Goal: Transaction & Acquisition: Obtain resource

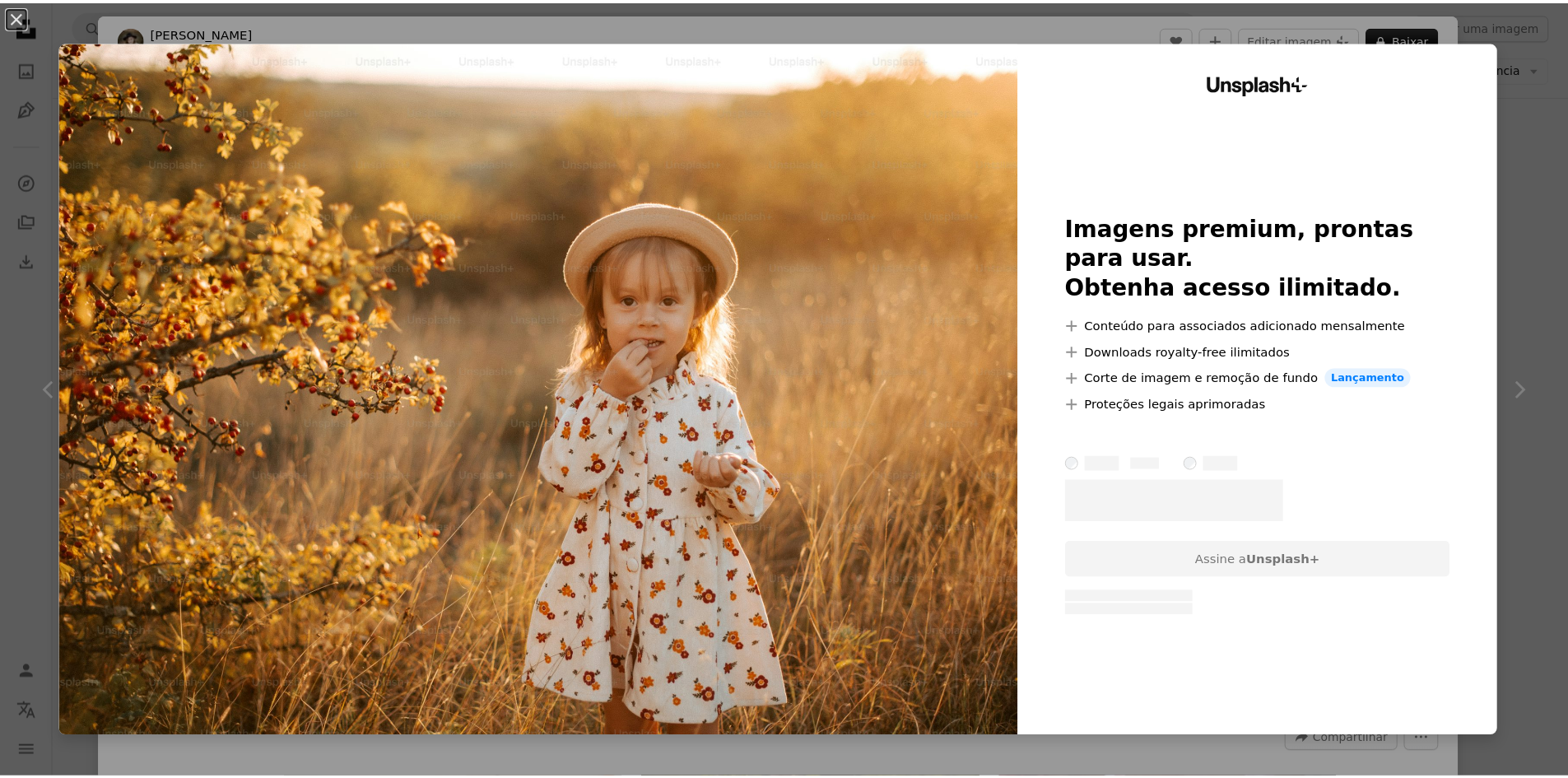
scroll to position [8888, 0]
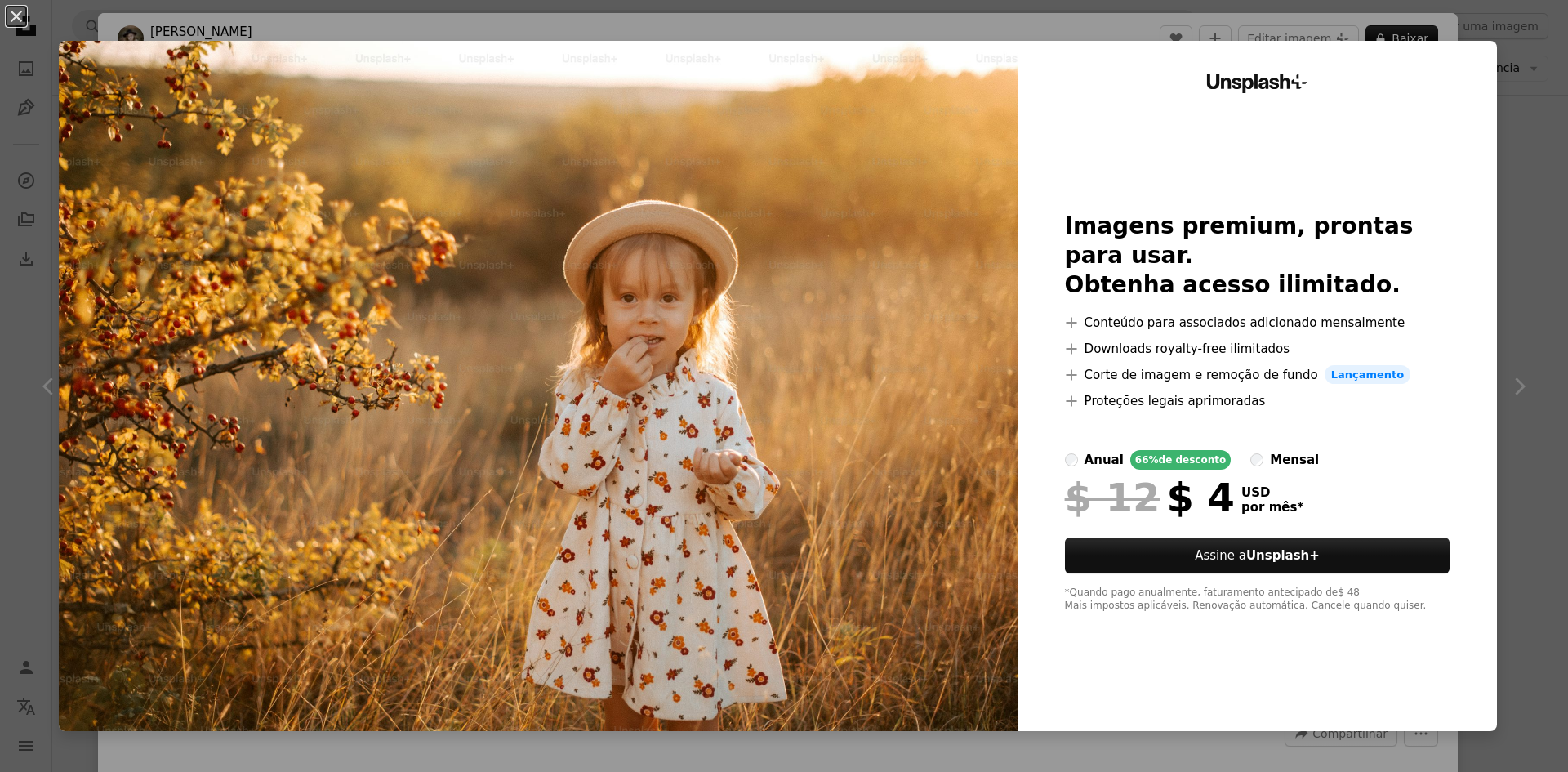
click at [1523, 300] on div "An X shape Unsplash+ Imagens premium, prontas para usar. Obtenha acesso ilimita…" at bounding box center [784, 386] width 1568 height 772
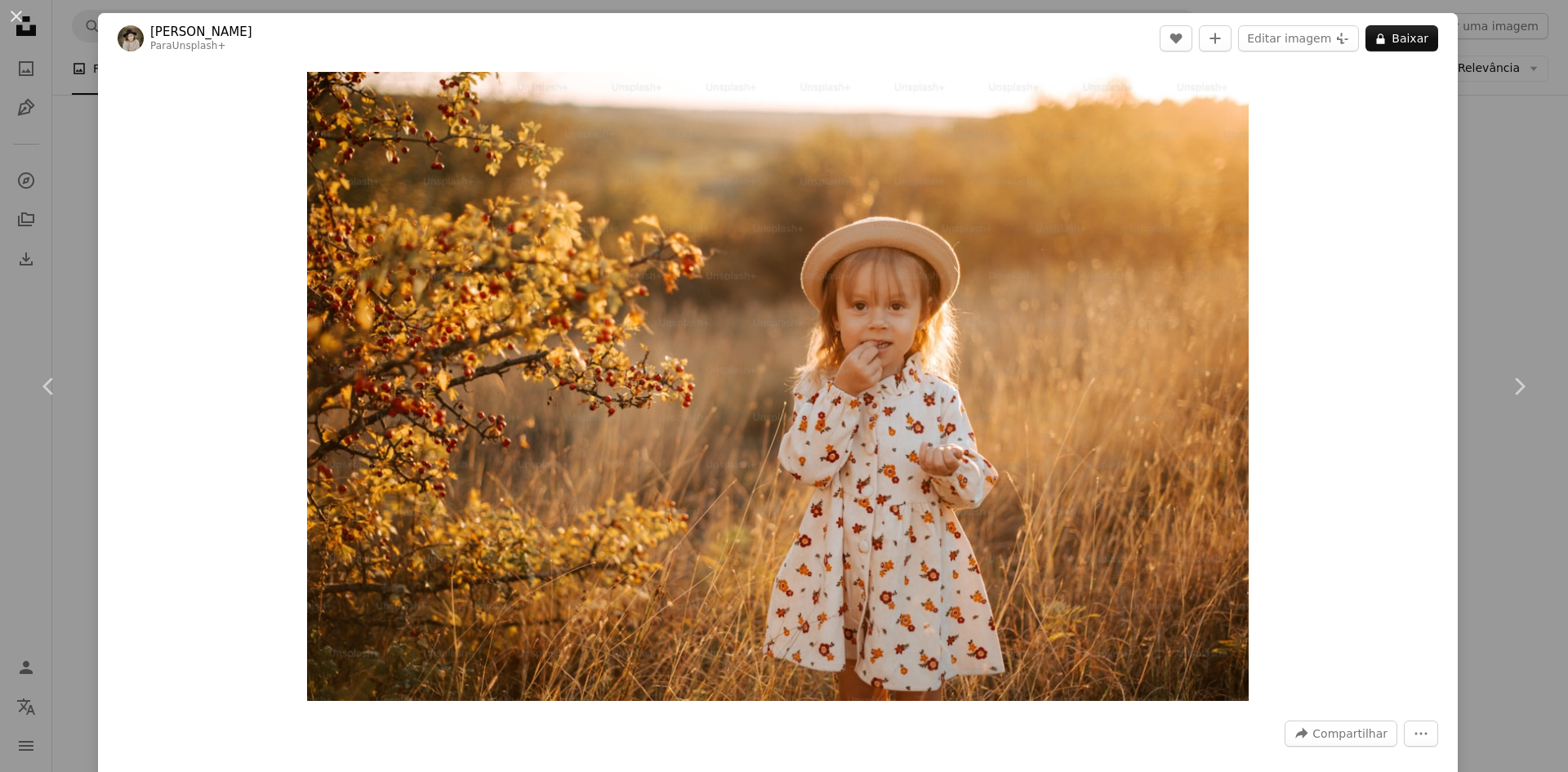
click at [54, 266] on div "An X shape Chevron left Chevron right [PERSON_NAME] Para Unsplash+ A heart A pl…" at bounding box center [784, 386] width 1568 height 772
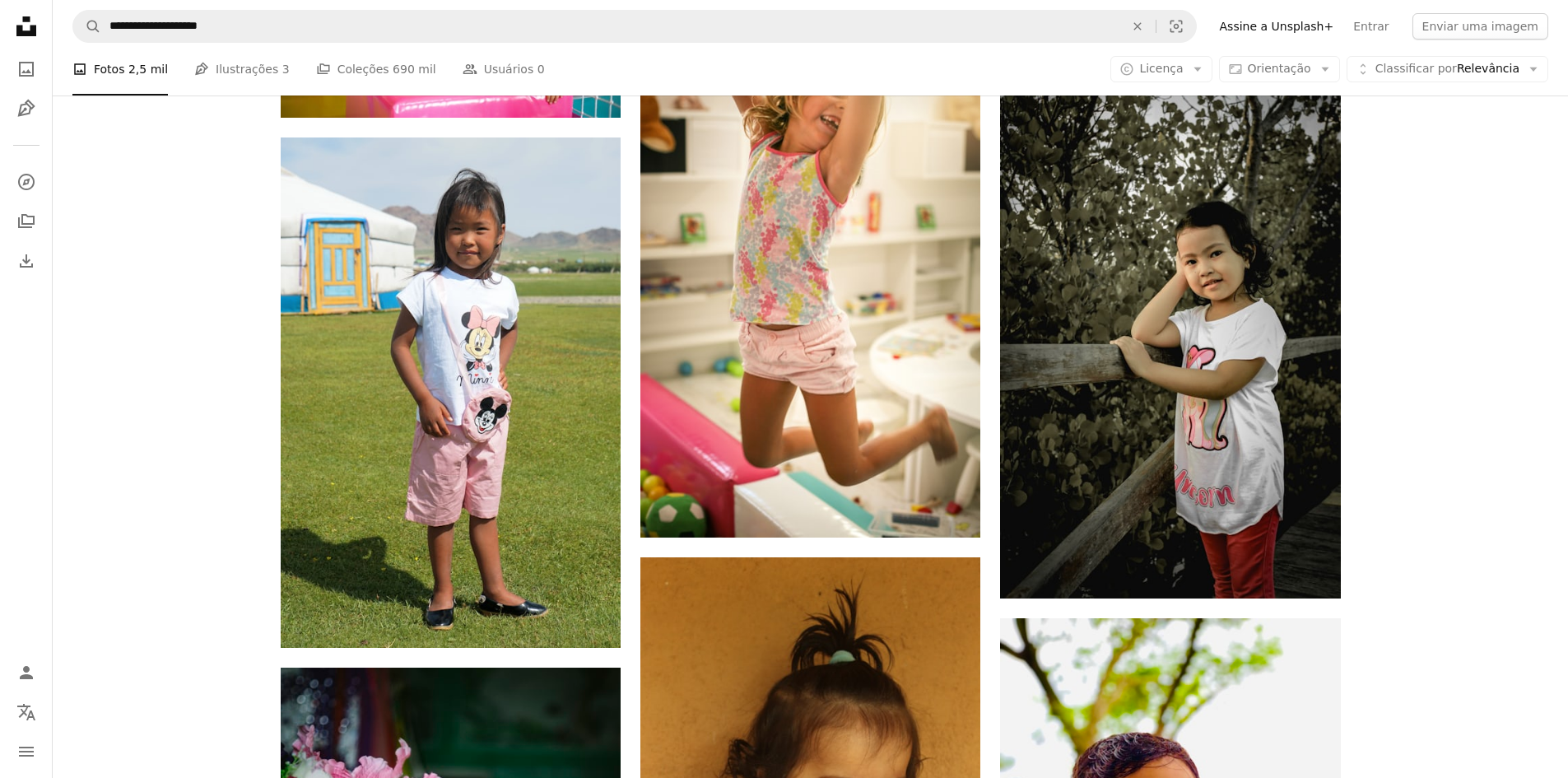
scroll to position [11769, 0]
